Goal: Information Seeking & Learning: Learn about a topic

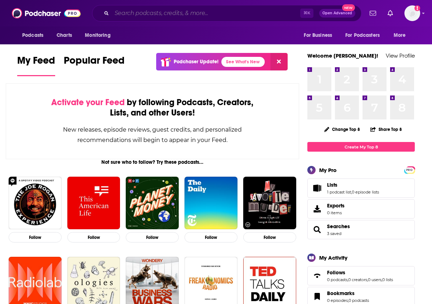
click at [132, 18] on input "Search podcasts, credits, & more..." at bounding box center [206, 13] width 188 height 11
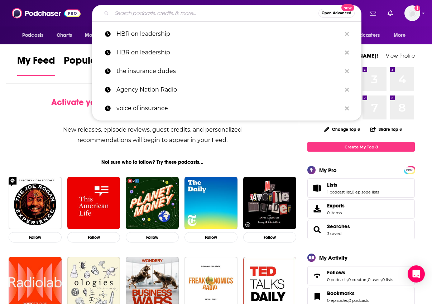
paste input "The Food Chain"
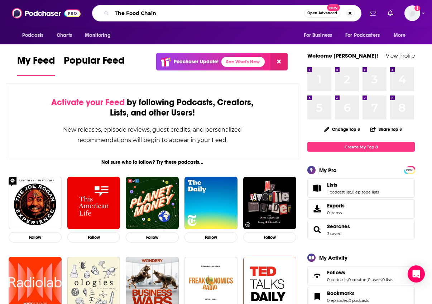
type input "The Food Chain"
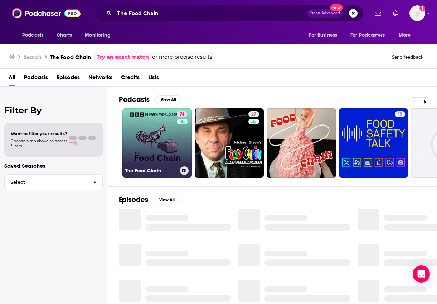
click at [151, 118] on link "74 The Food Chain" at bounding box center [156, 142] width 69 height 69
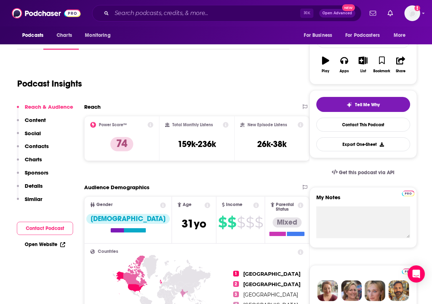
scroll to position [103, 0]
